Goal: Use online tool/utility: Use online tool/utility

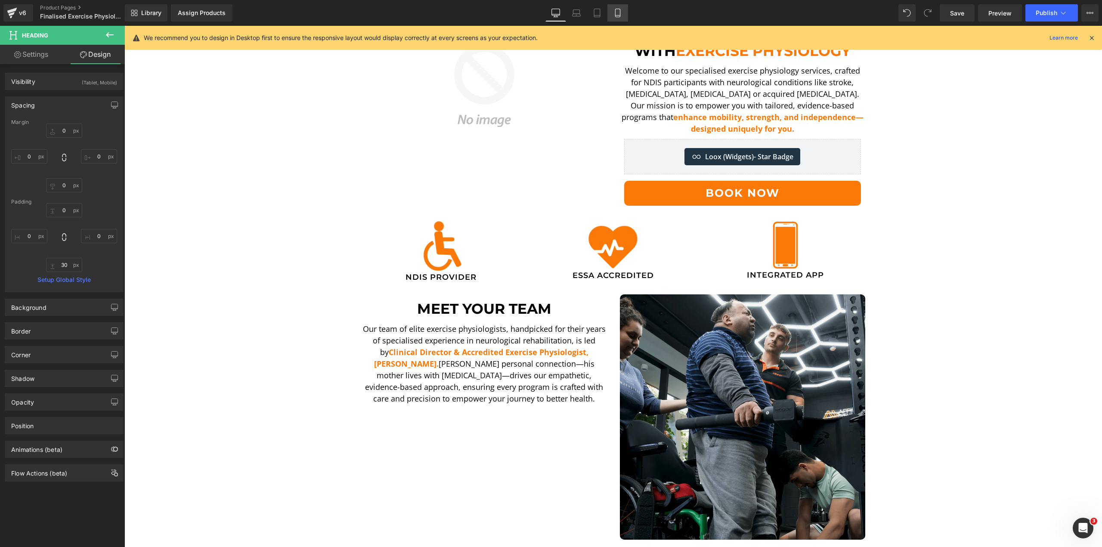
click at [626, 14] on link "Mobile" at bounding box center [617, 12] width 21 height 17
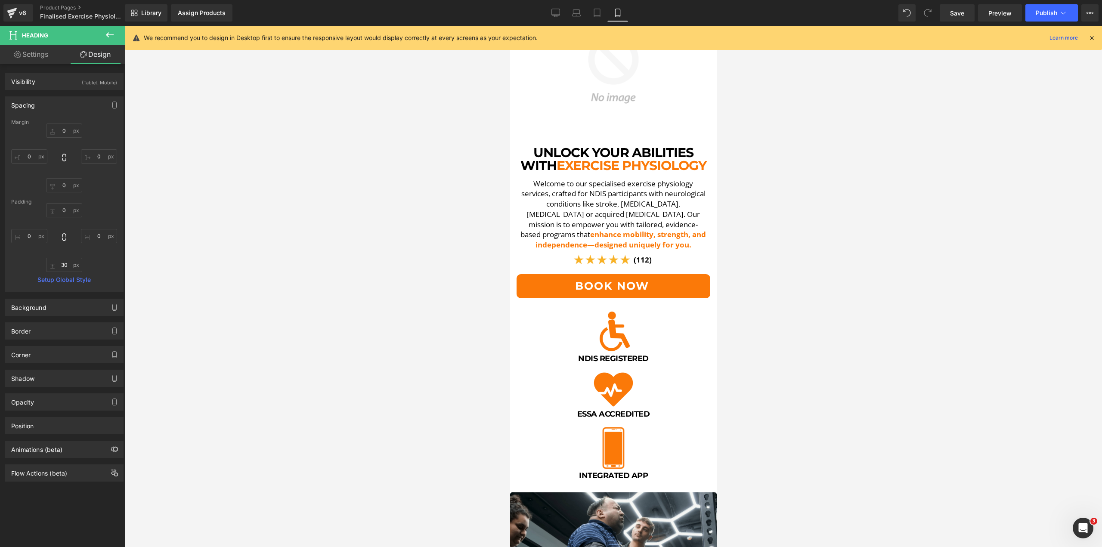
type input "-15"
type input "0"
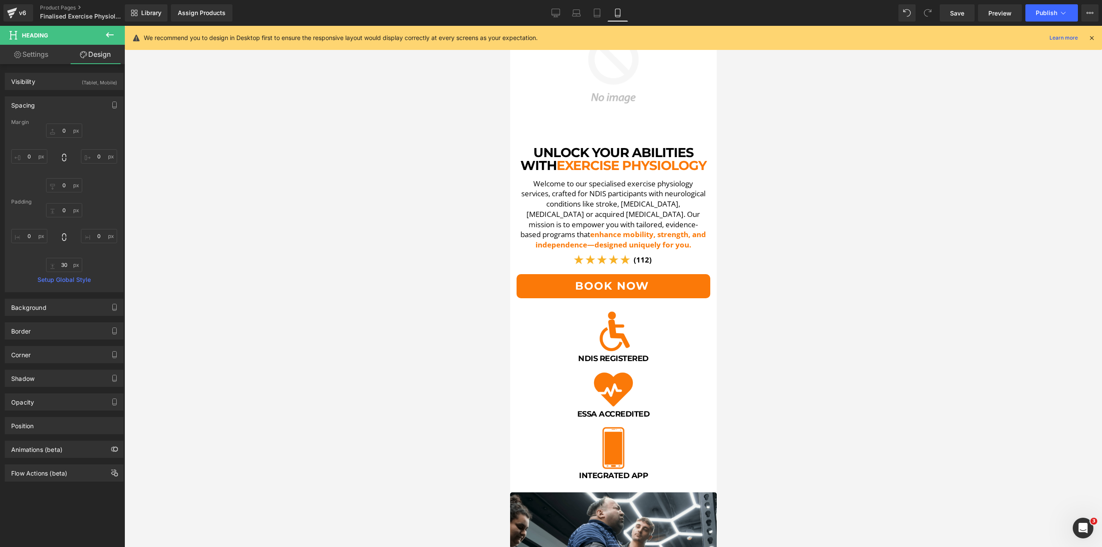
type input "5"
type input "0"
type input "5"
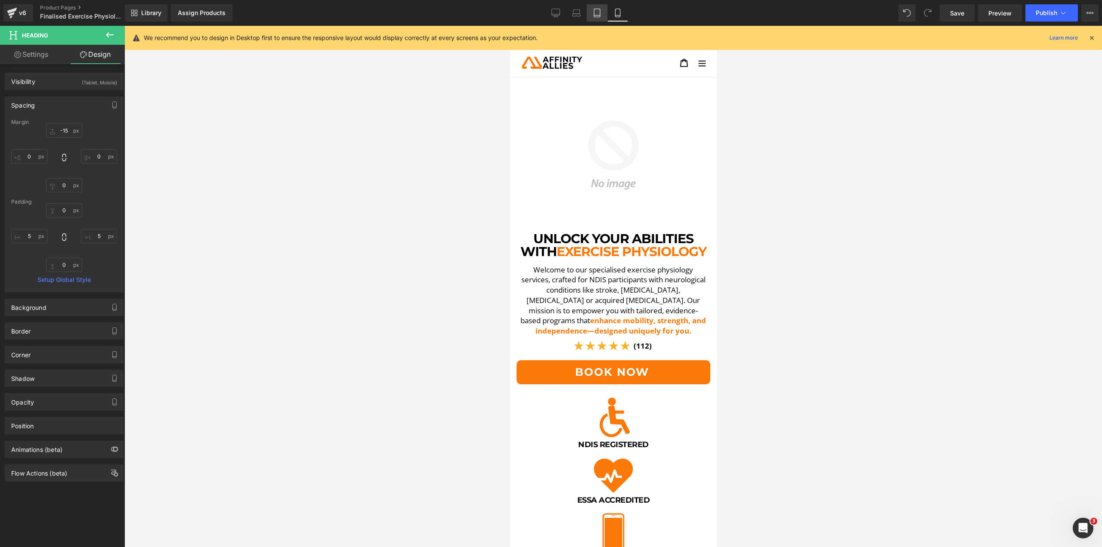
click at [594, 11] on icon at bounding box center [597, 13] width 9 height 9
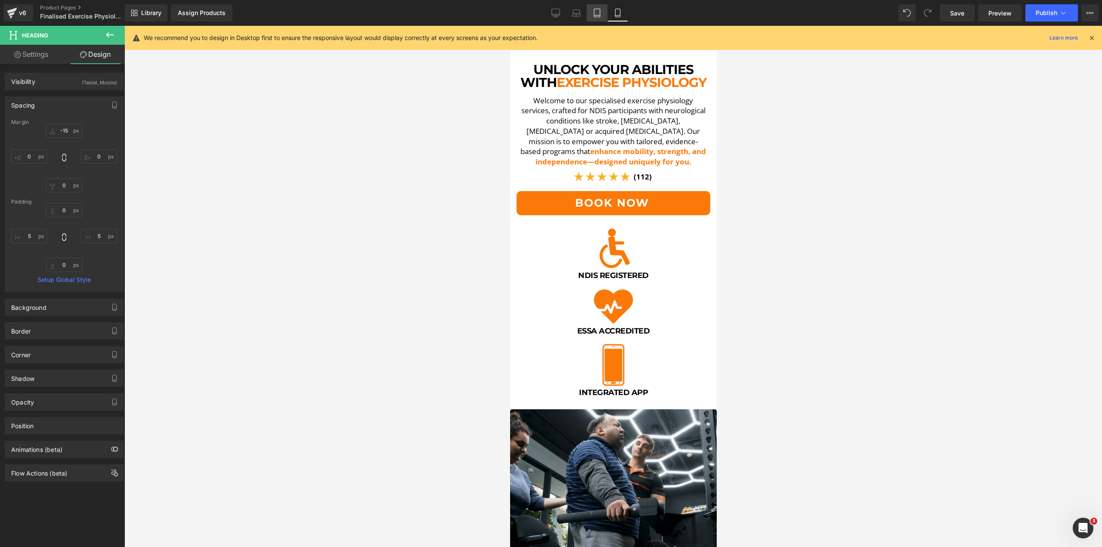
type input "-30"
type input "0"
type input "5"
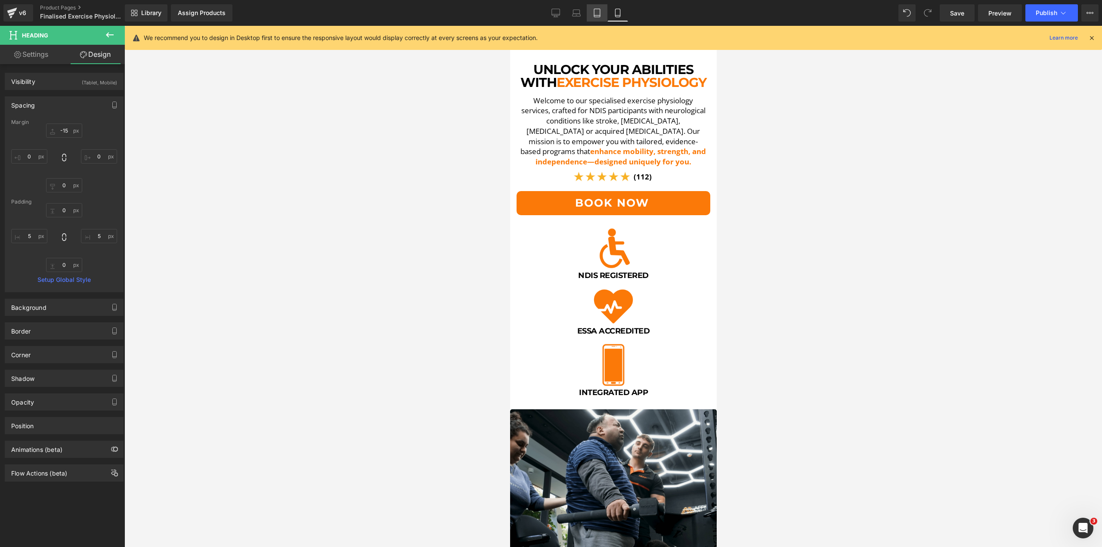
type input "0"
type input "27"
type input "0"
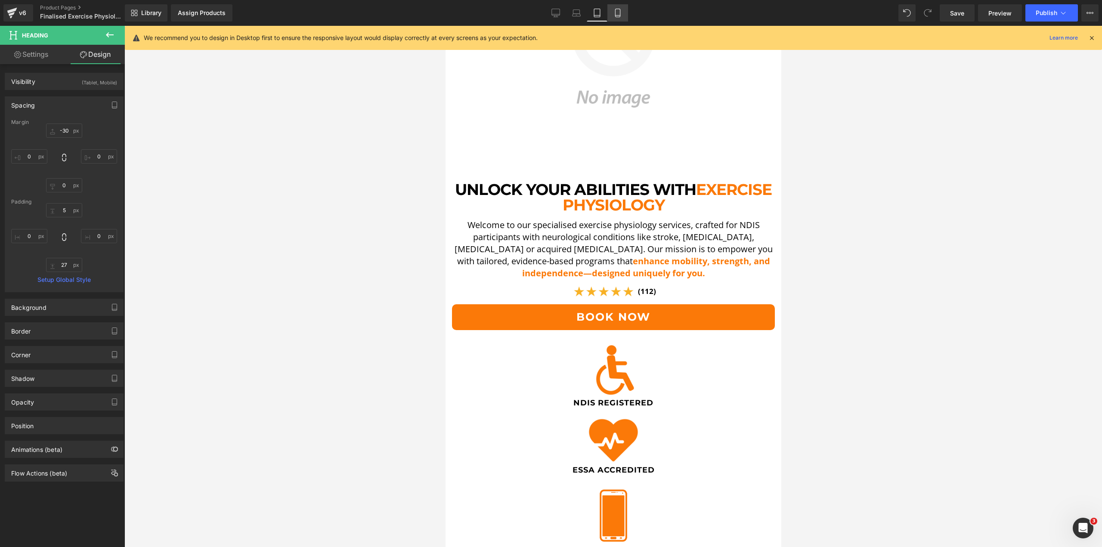
click at [612, 13] on link "Mobile" at bounding box center [617, 12] width 21 height 17
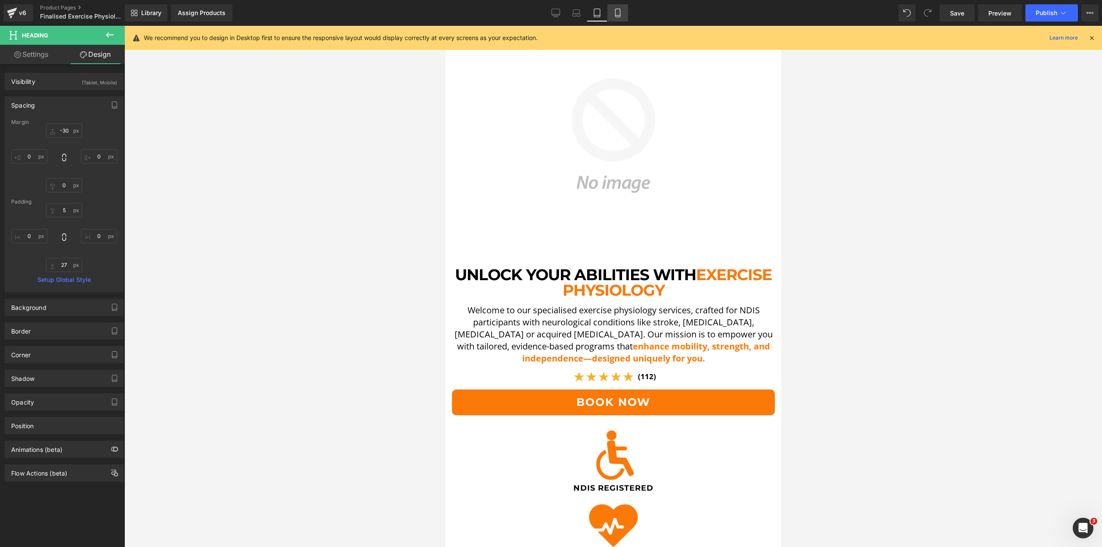
type input "-15"
type input "0"
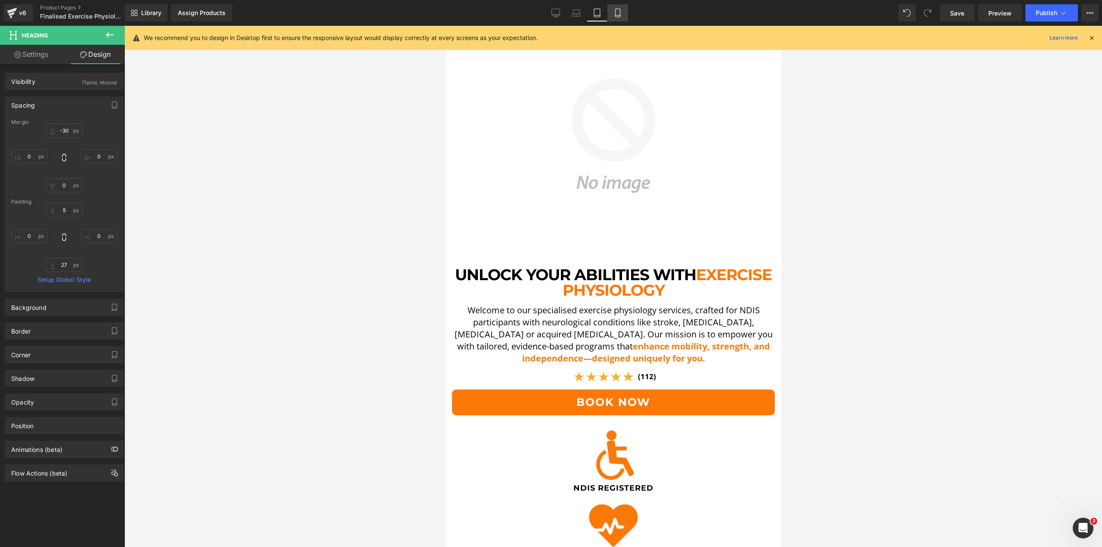
type input "5"
type input "0"
type input "5"
